Goal: Find specific page/section: Find specific page/section

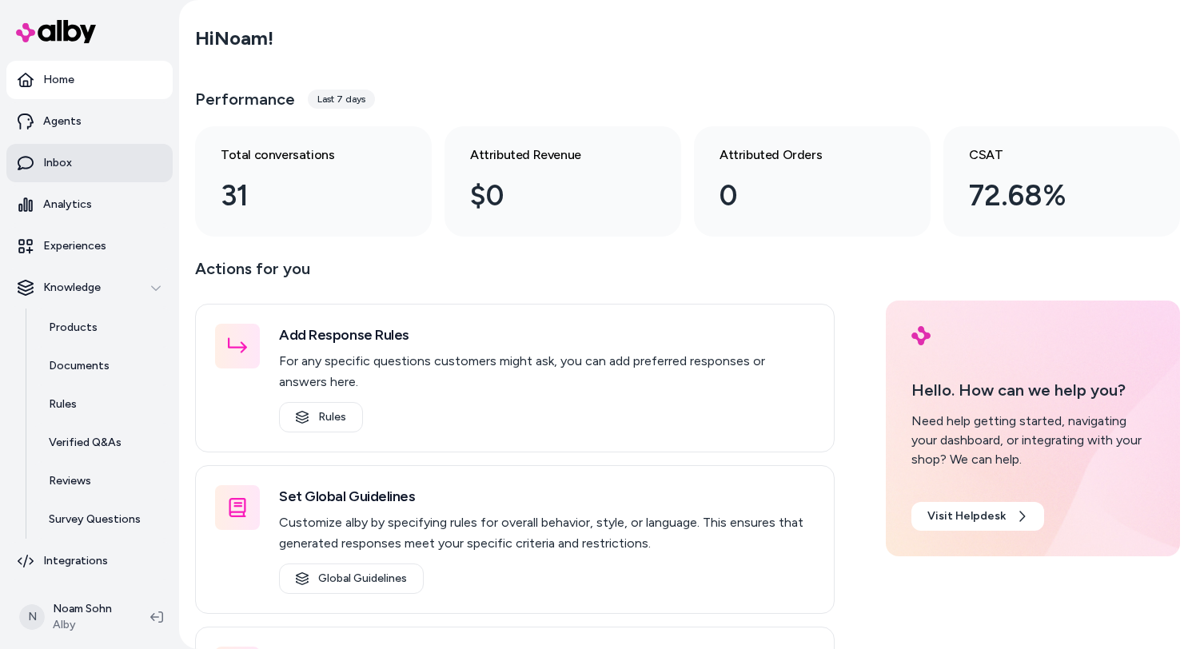
click at [78, 174] on link "Inbox" at bounding box center [89, 163] width 166 height 38
